Goal: Transaction & Acquisition: Purchase product/service

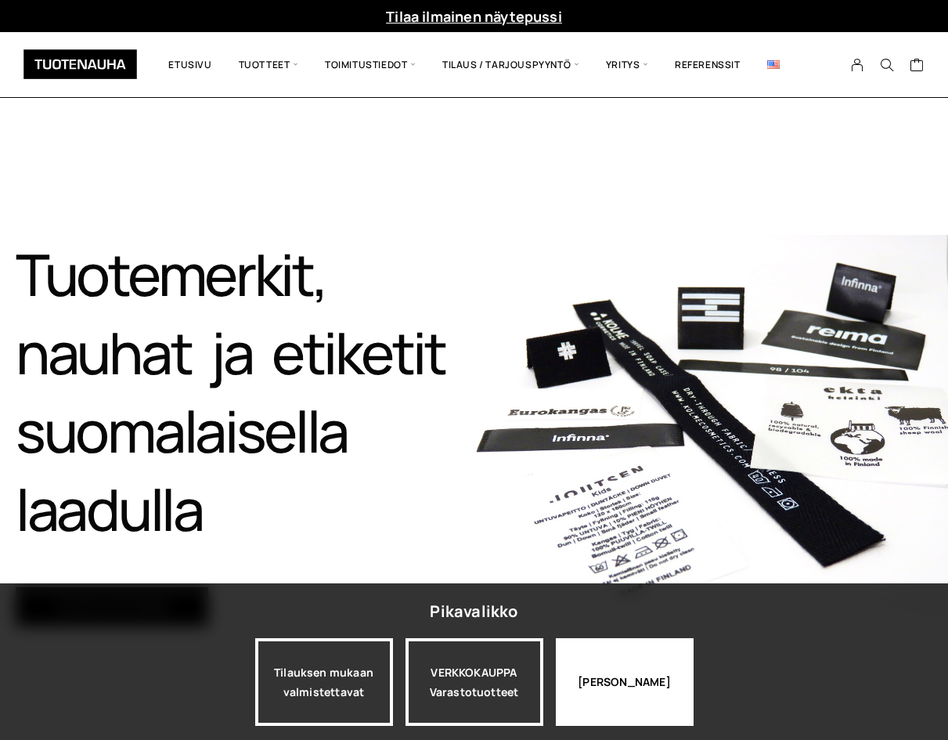
click at [613, 678] on div "Jatka katselua" at bounding box center [625, 682] width 138 height 88
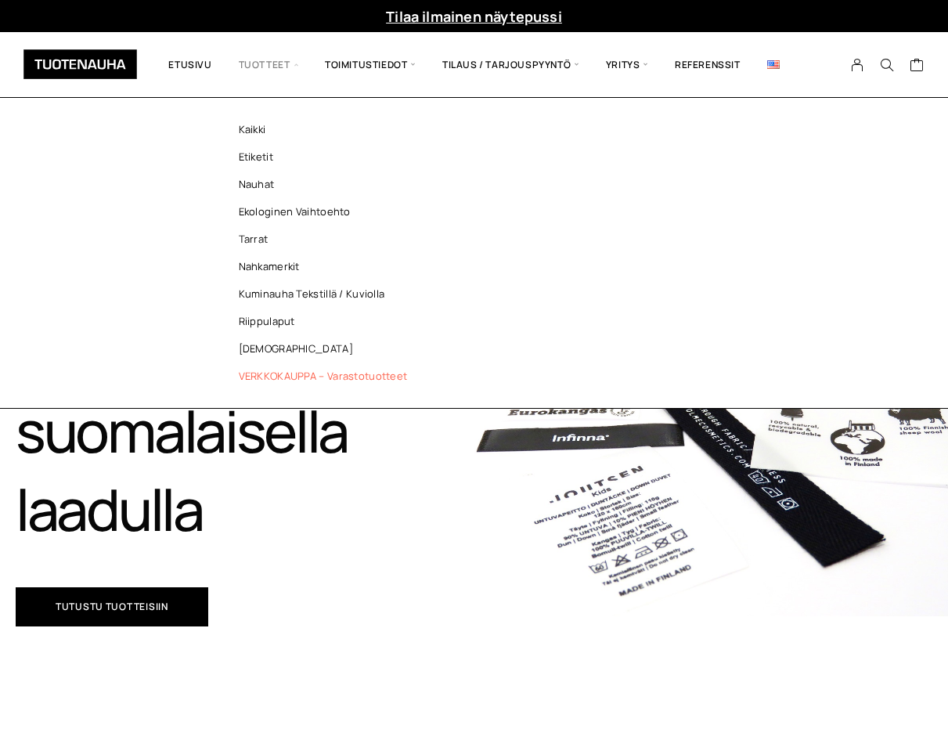
click at [304, 369] on link "VERKKOKAUPPA – Varastotuotteet" at bounding box center [327, 375] width 227 height 27
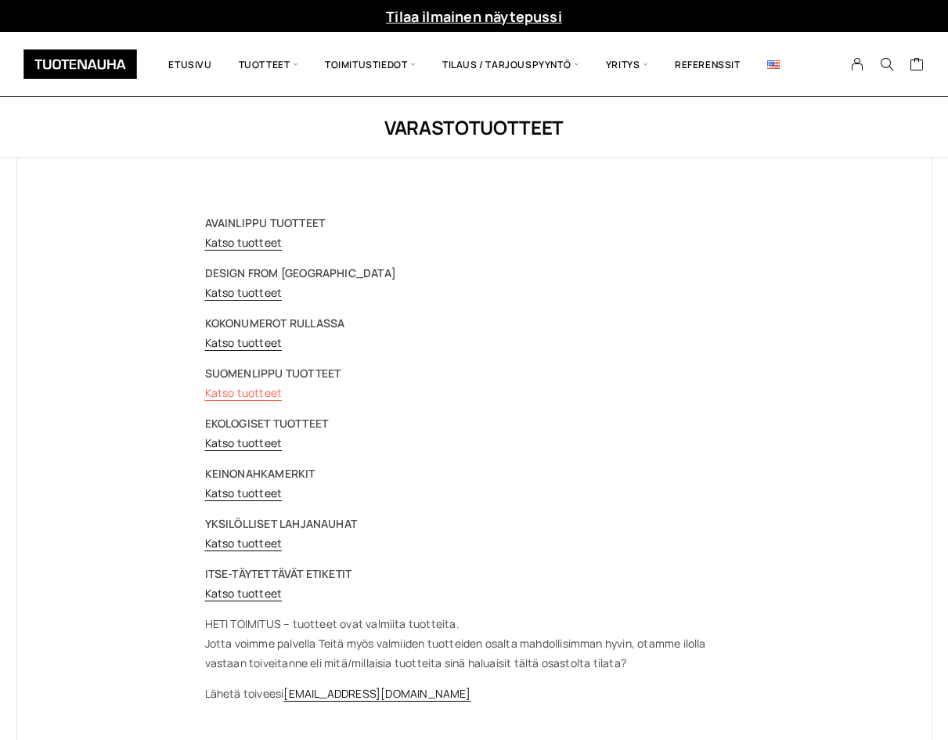
click at [246, 389] on link "Katso tuotteet" at bounding box center [244, 392] width 78 height 15
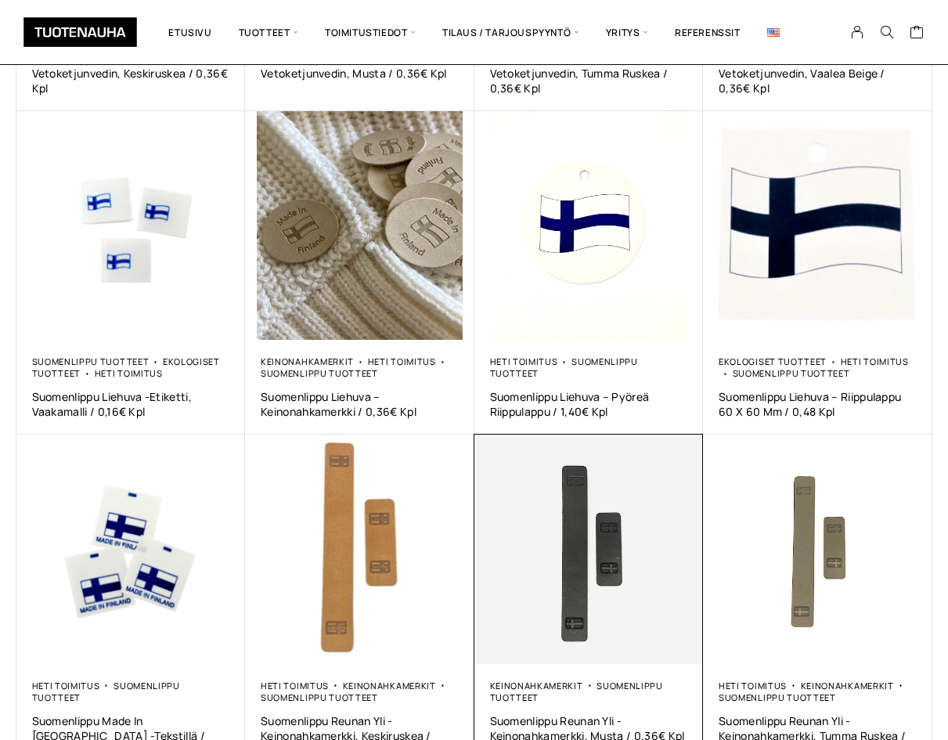
scroll to position [705, 0]
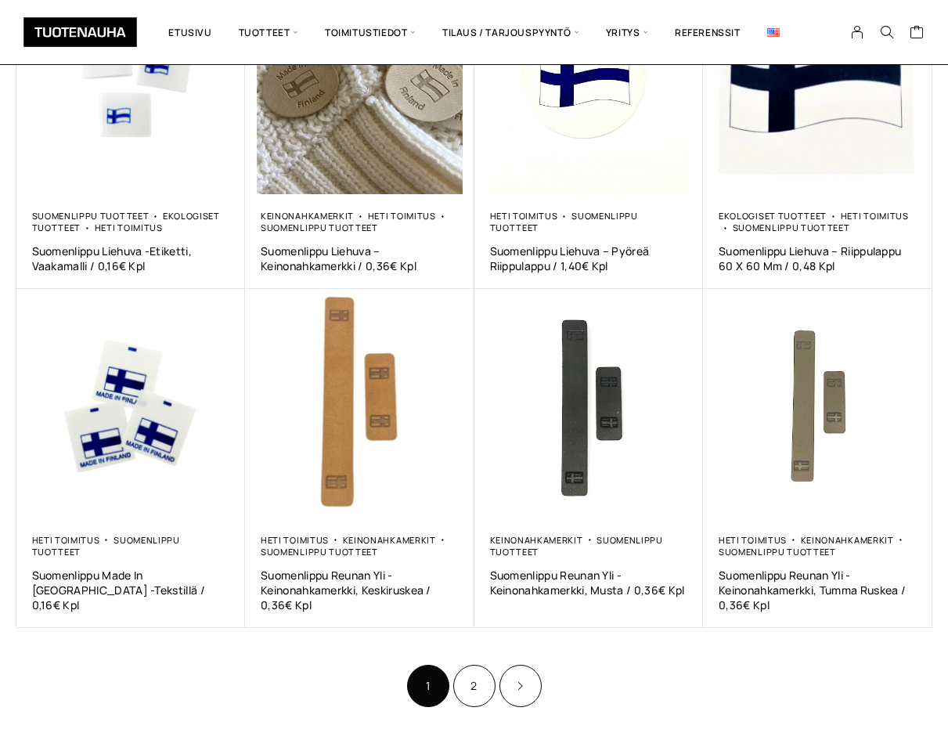
click at [719, 692] on nav "1 2" at bounding box center [474, 686] width 916 height 46
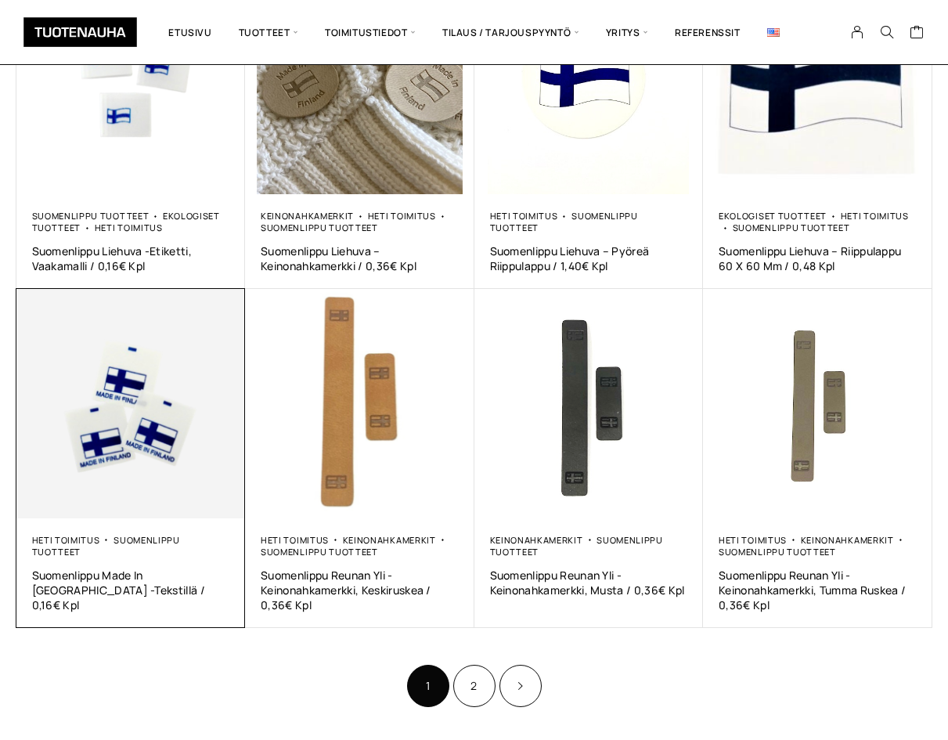
click at [173, 388] on img at bounding box center [130, 403] width 229 height 229
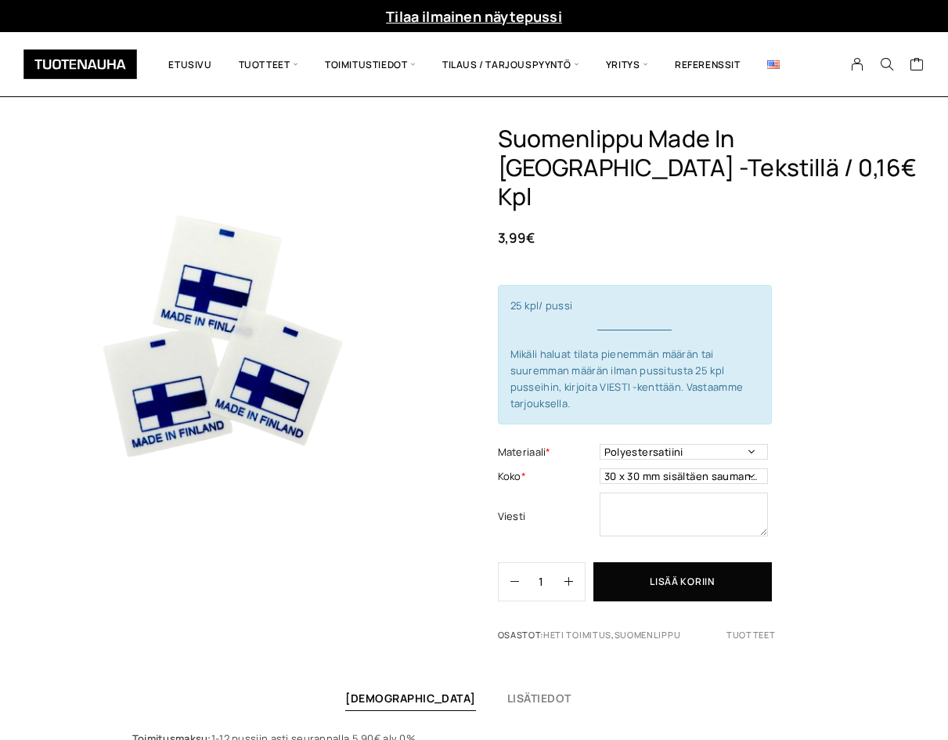
click at [553, 563] on input "1" at bounding box center [541, 582] width 45 height 38
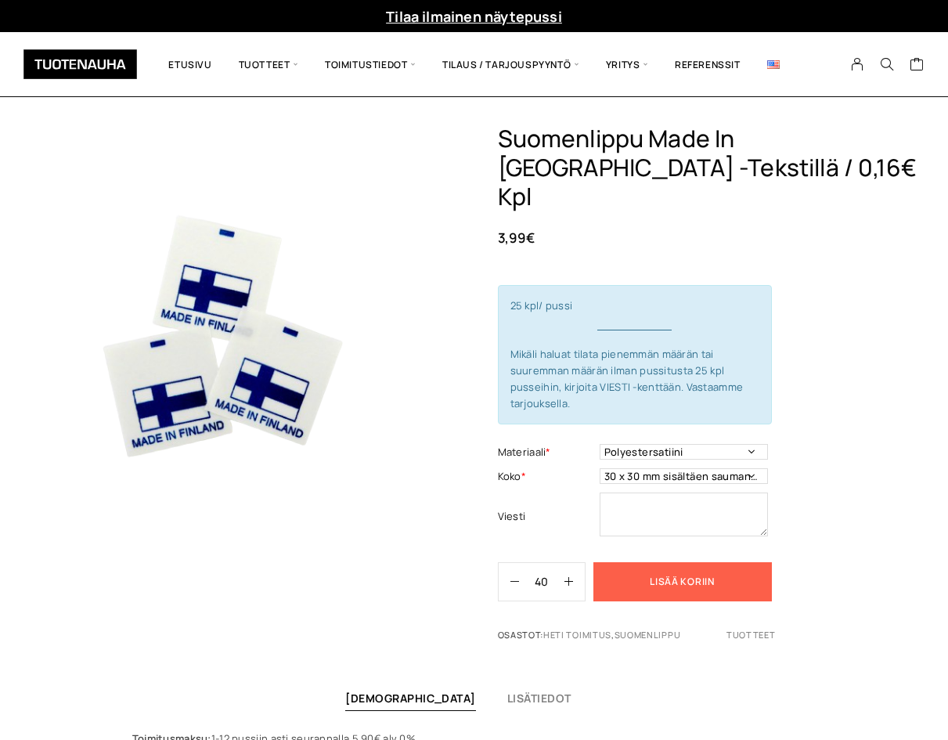
type input "40"
click at [620, 562] on button "Lisää koriin" at bounding box center [682, 581] width 178 height 39
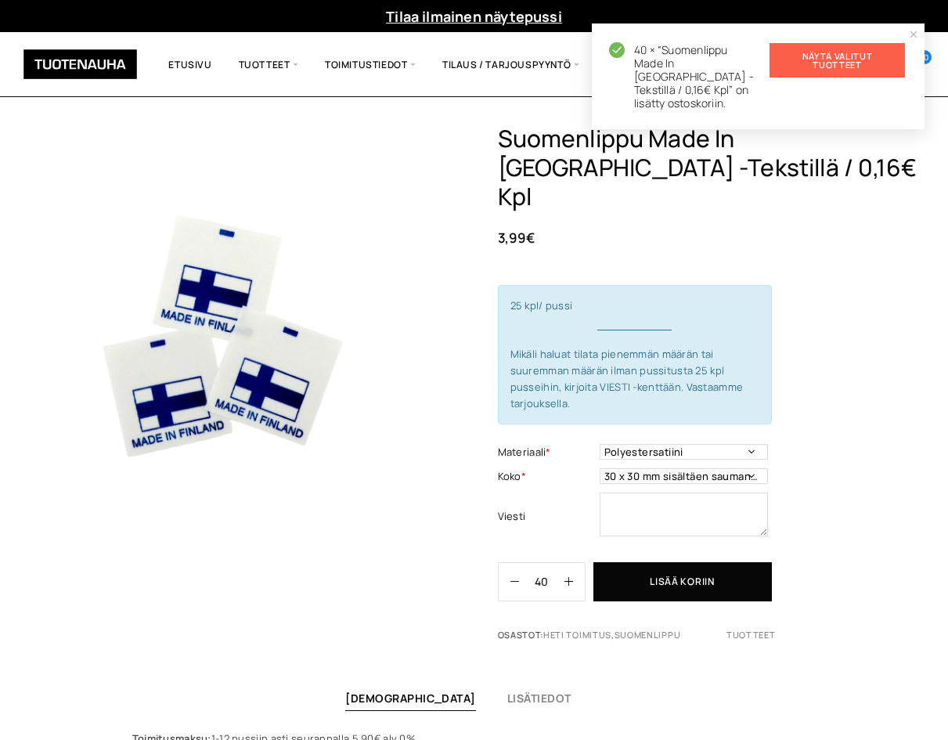
click at [850, 60] on link "Näytä valitut tuotteet" at bounding box center [837, 60] width 135 height 34
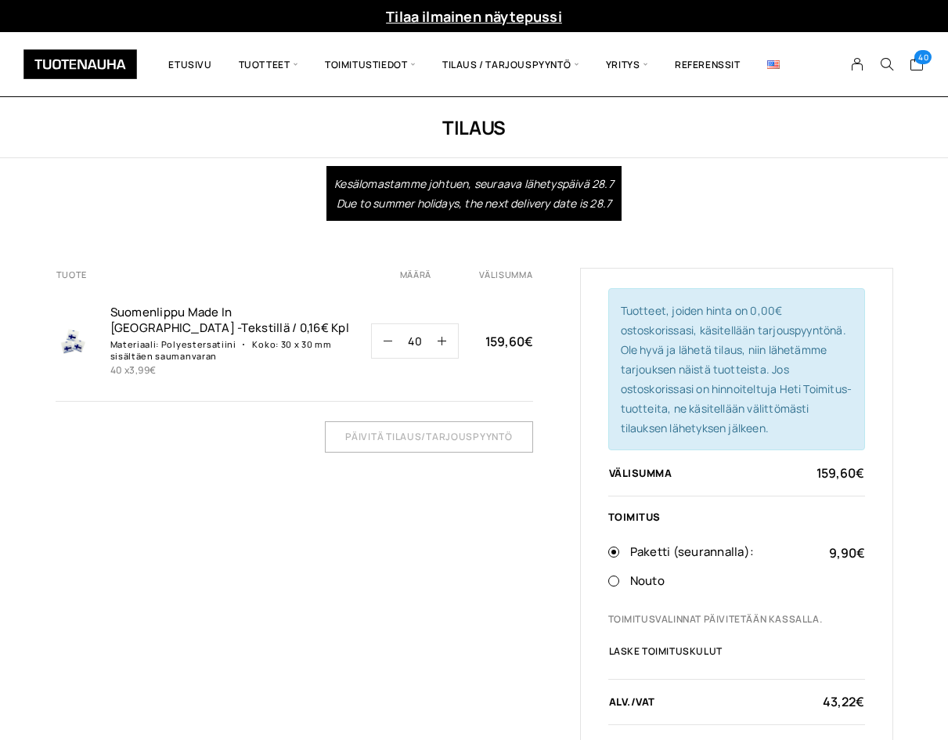
scroll to position [78, 0]
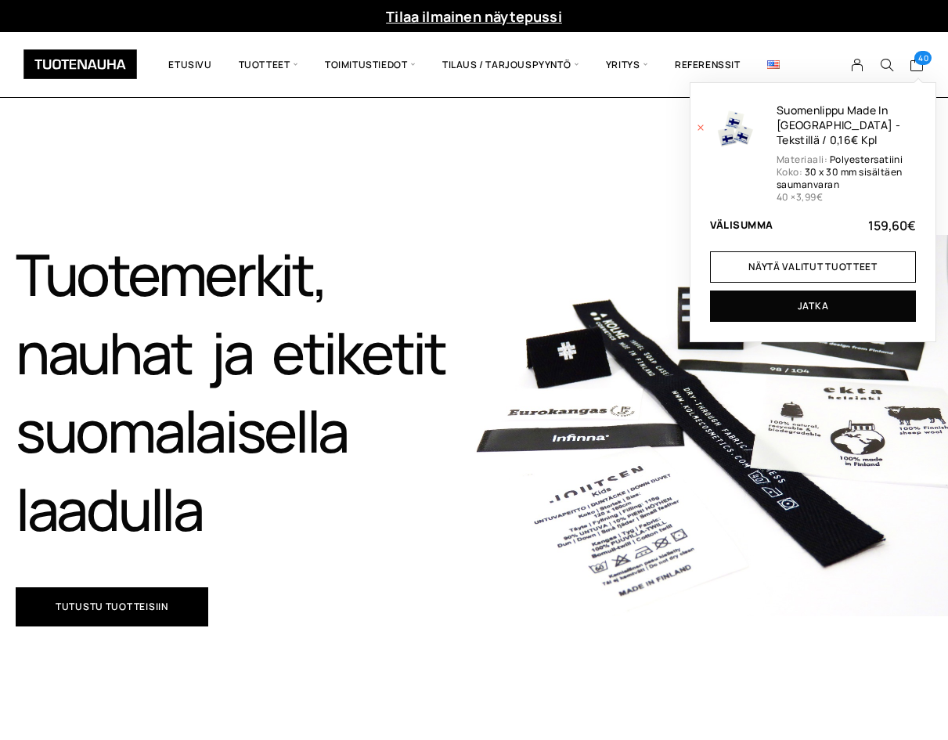
click at [700, 127] on icon "Poista Suomenlippu Made In Finland -Tekstillä / 0,16€ Kpl ostoskorista" at bounding box center [701, 128] width 9 height 8
